Goal: Find specific page/section: Find specific page/section

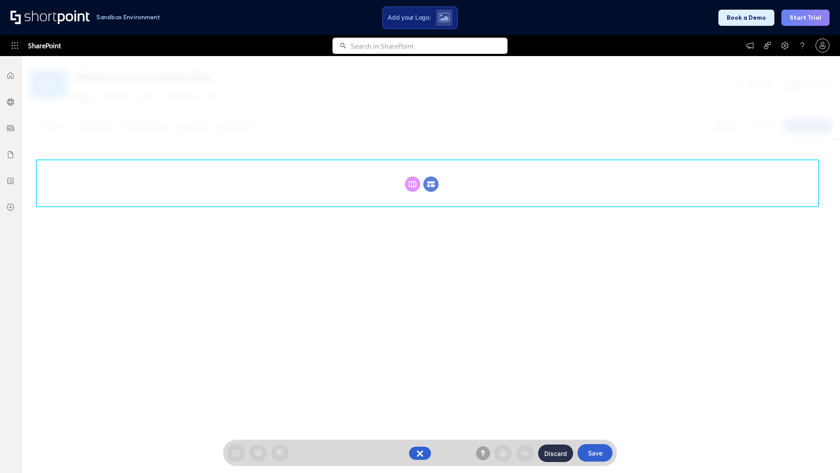
scroll to position [120, 0]
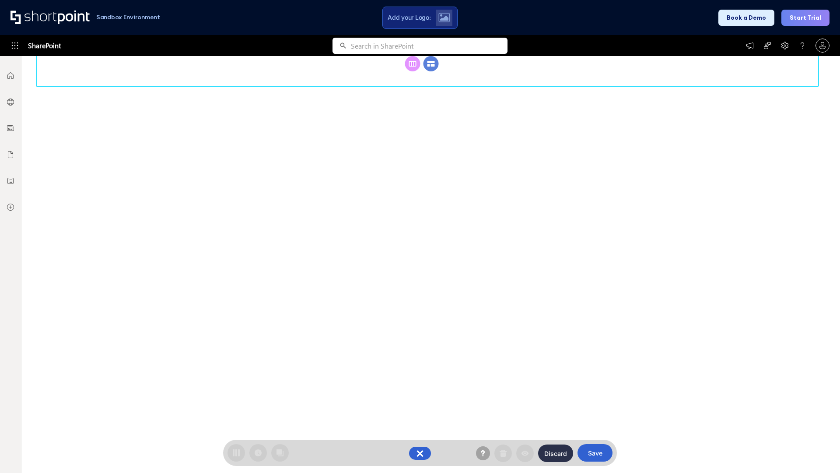
click at [431, 71] on circle at bounding box center [431, 63] width 15 height 15
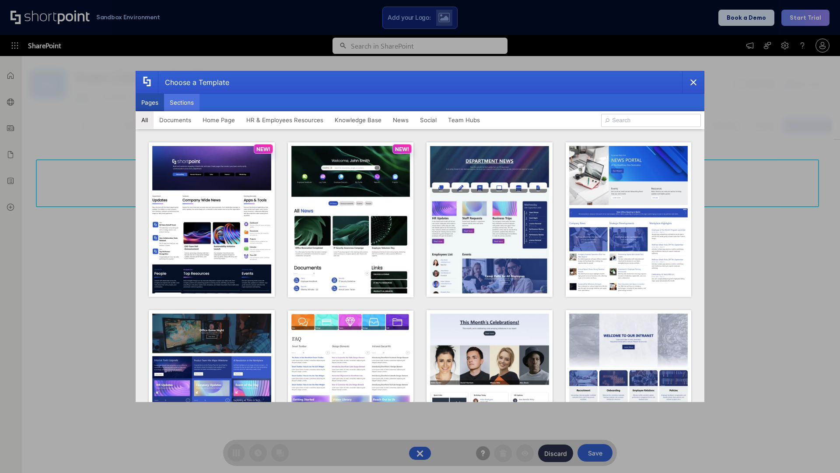
click at [182, 102] on button "Sections" at bounding box center [181, 103] width 35 height 18
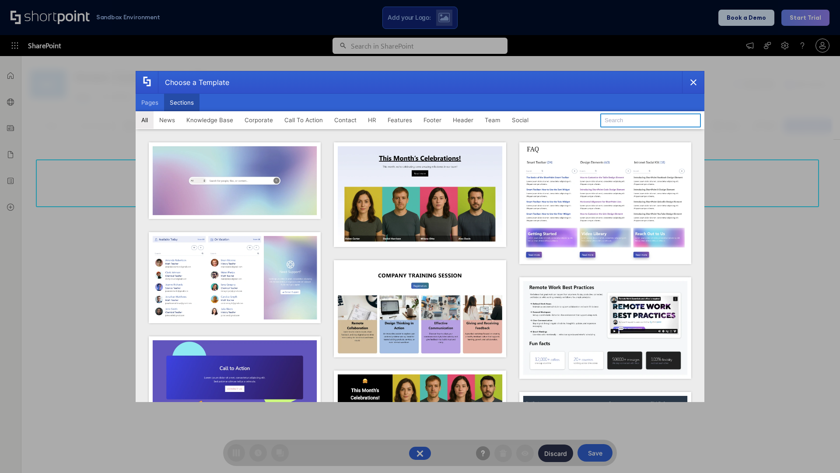
type input "Employee Spotlight 1"
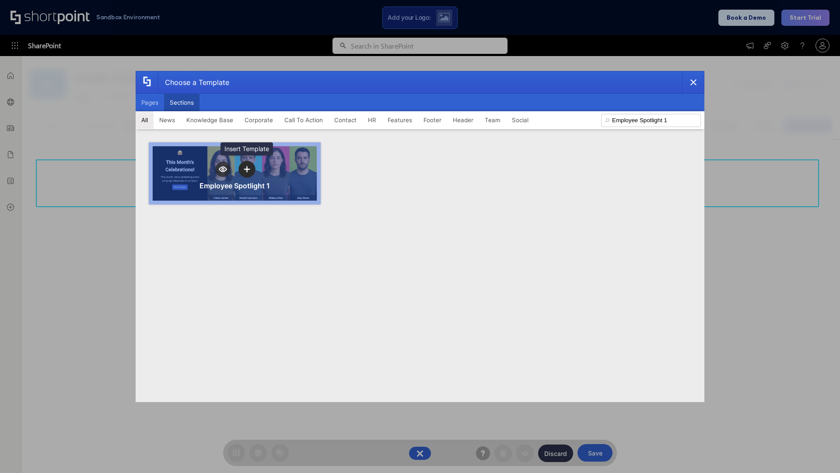
click at [247, 169] on icon "template selector" at bounding box center [247, 169] width 6 height 6
